Goal: Task Accomplishment & Management: Use online tool/utility

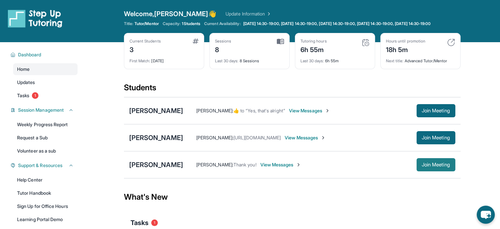
click at [424, 166] on span "Join Meeting" at bounding box center [436, 165] width 28 height 4
